Goal: Task Accomplishment & Management: Complete application form

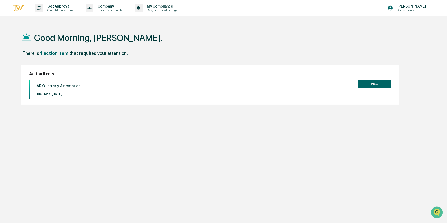
click at [375, 86] on button "View" at bounding box center [374, 84] width 33 height 9
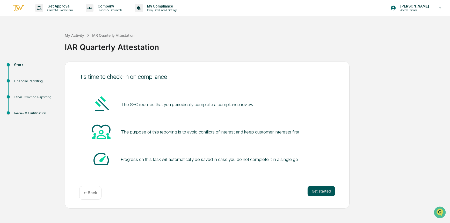
click at [324, 195] on button "Get started" at bounding box center [320, 191] width 27 height 10
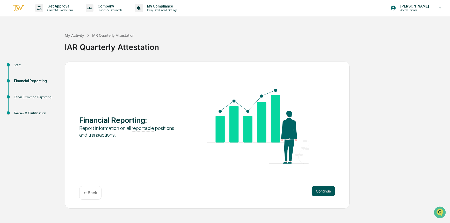
click at [317, 191] on button "Continue" at bounding box center [322, 191] width 23 height 10
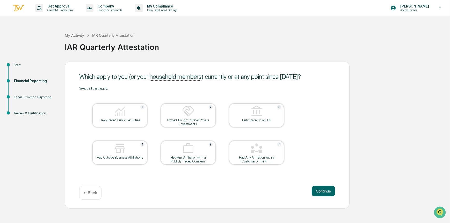
click at [122, 115] on img at bounding box center [120, 111] width 12 height 12
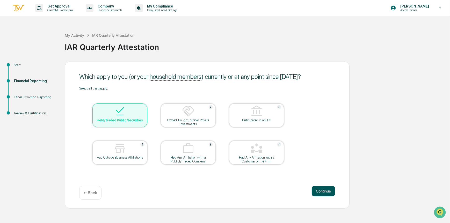
click at [323, 192] on button "Continue" at bounding box center [322, 191] width 23 height 10
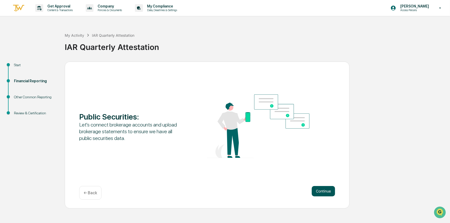
click at [320, 193] on button "Continue" at bounding box center [322, 191] width 23 height 10
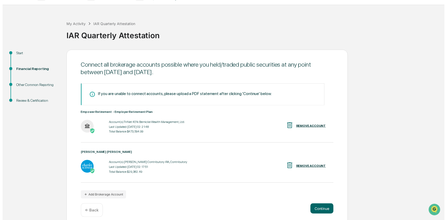
scroll to position [18, 0]
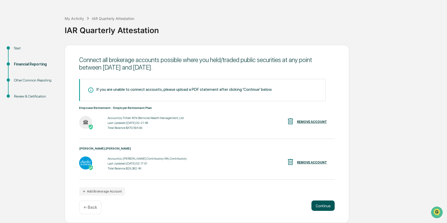
click at [315, 205] on button "Continue" at bounding box center [322, 205] width 23 height 10
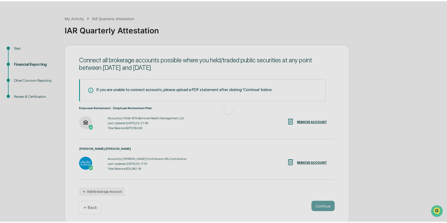
scroll to position [0, 0]
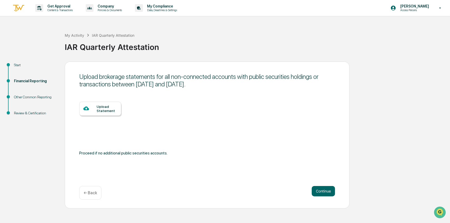
click at [102, 106] on div "Upload Statement" at bounding box center [106, 108] width 20 height 8
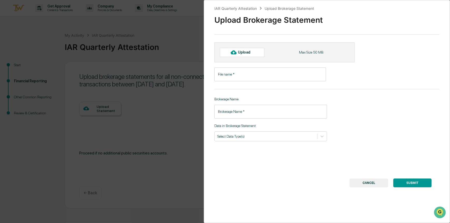
click at [244, 74] on input "File name   *" at bounding box center [269, 75] width 111 height 14
click at [258, 114] on input "Brokerage Name   *" at bounding box center [270, 112] width 113 height 14
click at [282, 135] on div at bounding box center [265, 136] width 97 height 5
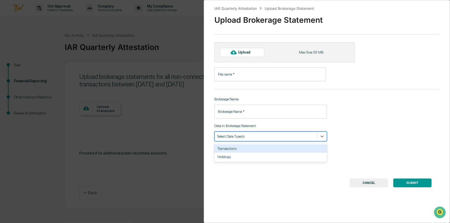
click at [227, 150] on div "Transactions" at bounding box center [270, 148] width 113 height 8
click at [255, 149] on div "Holdings" at bounding box center [270, 148] width 113 height 8
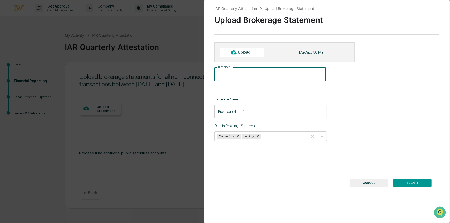
click at [251, 72] on input "File name   *" at bounding box center [269, 75] width 111 height 14
click at [276, 73] on input "File name   *" at bounding box center [269, 75] width 111 height 14
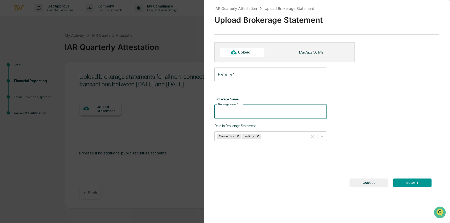
click at [269, 113] on input "Brokerage Name   *" at bounding box center [270, 112] width 113 height 14
type input "********"
drag, startPoint x: 442, startPoint y: 81, endPoint x: 417, endPoint y: 86, distance: 24.7
click at [438, 83] on div "IAR Quarterly Attestation Upload Brokerage Statement Upload Brokerage Statement…" at bounding box center [327, 111] width 246 height 223
click at [283, 74] on input "File name   *" at bounding box center [269, 75] width 111 height 14
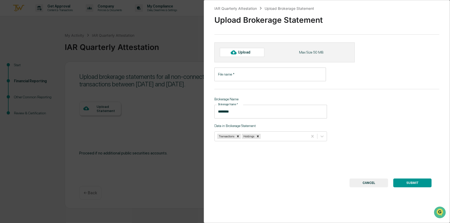
click at [274, 79] on input "File name   *" at bounding box center [269, 75] width 111 height 14
click at [249, 53] on div "Upload" at bounding box center [246, 52] width 17 height 4
type input "**********"
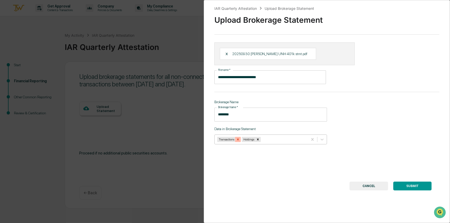
click at [237, 141] on icon "Remove Transactions" at bounding box center [238, 140] width 4 height 4
click at [413, 186] on button "SUBMIT" at bounding box center [412, 186] width 38 height 9
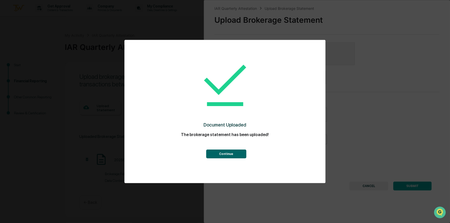
click at [221, 155] on button "Continue" at bounding box center [226, 153] width 40 height 9
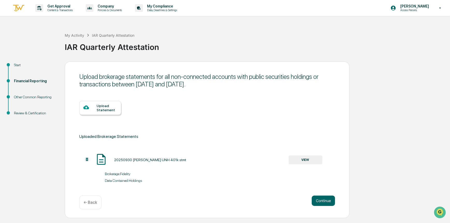
click at [104, 108] on div "Upload Statement" at bounding box center [106, 108] width 20 height 8
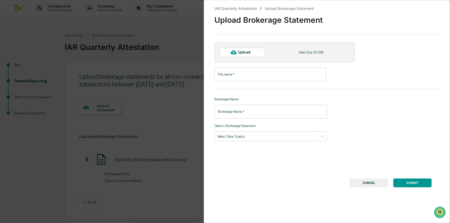
click at [242, 53] on div "Upload" at bounding box center [246, 52] width 17 height 4
type input "**********"
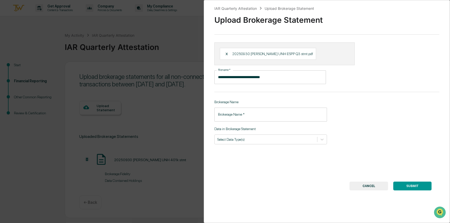
click at [233, 117] on input "Brokerage Name   *" at bounding box center [270, 115] width 113 height 14
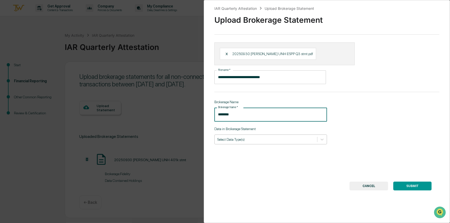
type input "********"
click at [245, 136] on div "Select Data Type(s)" at bounding box center [270, 139] width 113 height 10
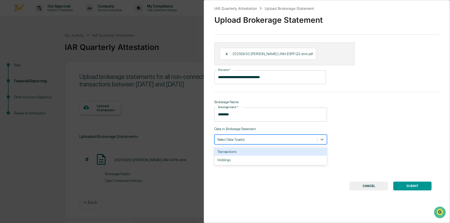
click at [235, 149] on div "Transactions" at bounding box center [270, 151] width 113 height 8
click at [232, 150] on div "Holdings" at bounding box center [270, 151] width 113 height 8
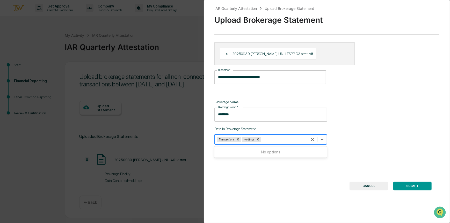
click at [413, 189] on button "SUBMIT" at bounding box center [412, 186] width 38 height 9
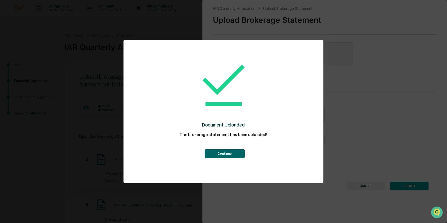
click at [222, 154] on button "Continue" at bounding box center [225, 153] width 40 height 9
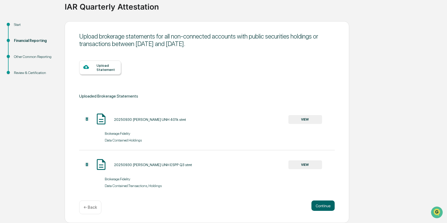
scroll to position [42, 0]
click at [326, 205] on button "Continue" at bounding box center [322, 205] width 23 height 10
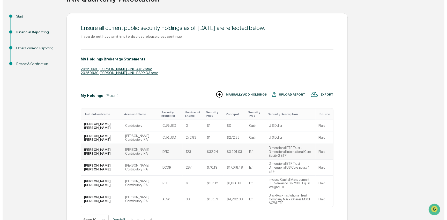
scroll to position [67, 0]
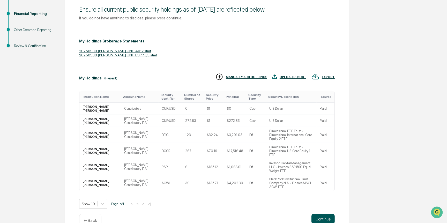
click at [320, 214] on button "Continue" at bounding box center [322, 219] width 23 height 10
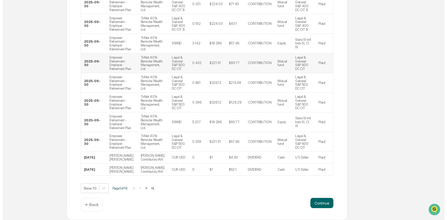
scroll to position [176, 0]
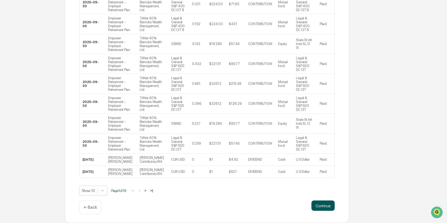
click at [325, 208] on button "Continue" at bounding box center [322, 205] width 23 height 10
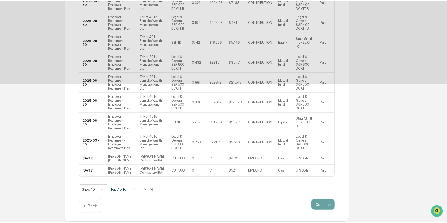
scroll to position [0, 0]
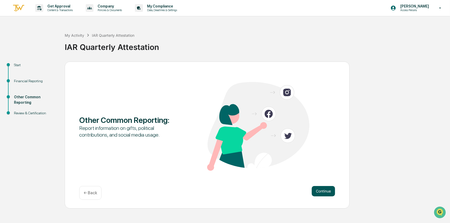
click at [316, 191] on button "Continue" at bounding box center [322, 191] width 23 height 10
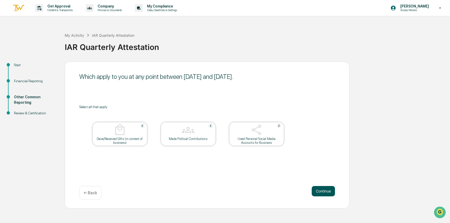
click at [321, 191] on button "Continue" at bounding box center [322, 191] width 23 height 10
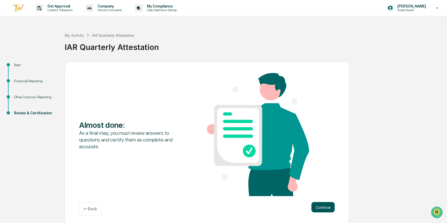
click at [325, 207] on button "Continue" at bounding box center [322, 207] width 23 height 10
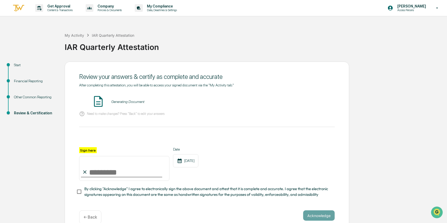
click at [121, 170] on input "Sign here" at bounding box center [124, 168] width 90 height 25
type input "**********"
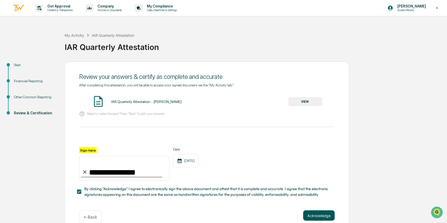
click at [318, 216] on button "Acknowledge" at bounding box center [319, 215] width 32 height 10
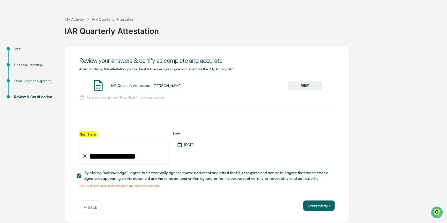
scroll to position [18, 0]
click at [154, 84] on div "IAR Quarterly Attestation - [PERSON_NAME]" at bounding box center [146, 86] width 70 height 4
click at [309, 86] on button "VIEW" at bounding box center [305, 85] width 34 height 9
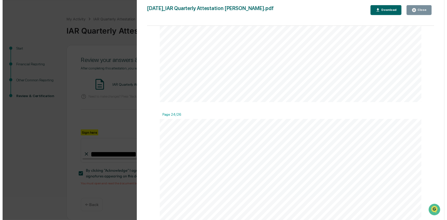
scroll to position [8572, 0]
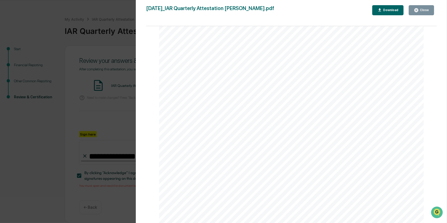
click at [420, 12] on button "Close" at bounding box center [421, 10] width 25 height 10
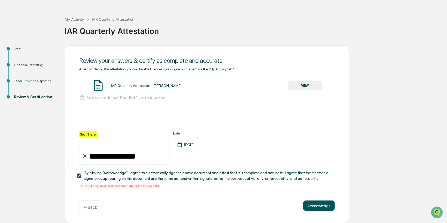
click at [312, 201] on button "Acknowledge" at bounding box center [319, 205] width 32 height 10
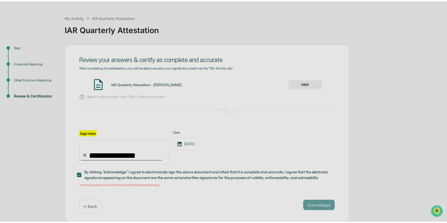
scroll to position [0, 0]
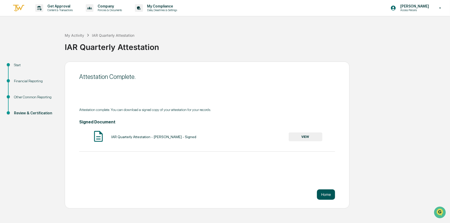
click at [326, 194] on button "Home" at bounding box center [326, 194] width 18 height 10
